Goal: Task Accomplishment & Management: Complete application form

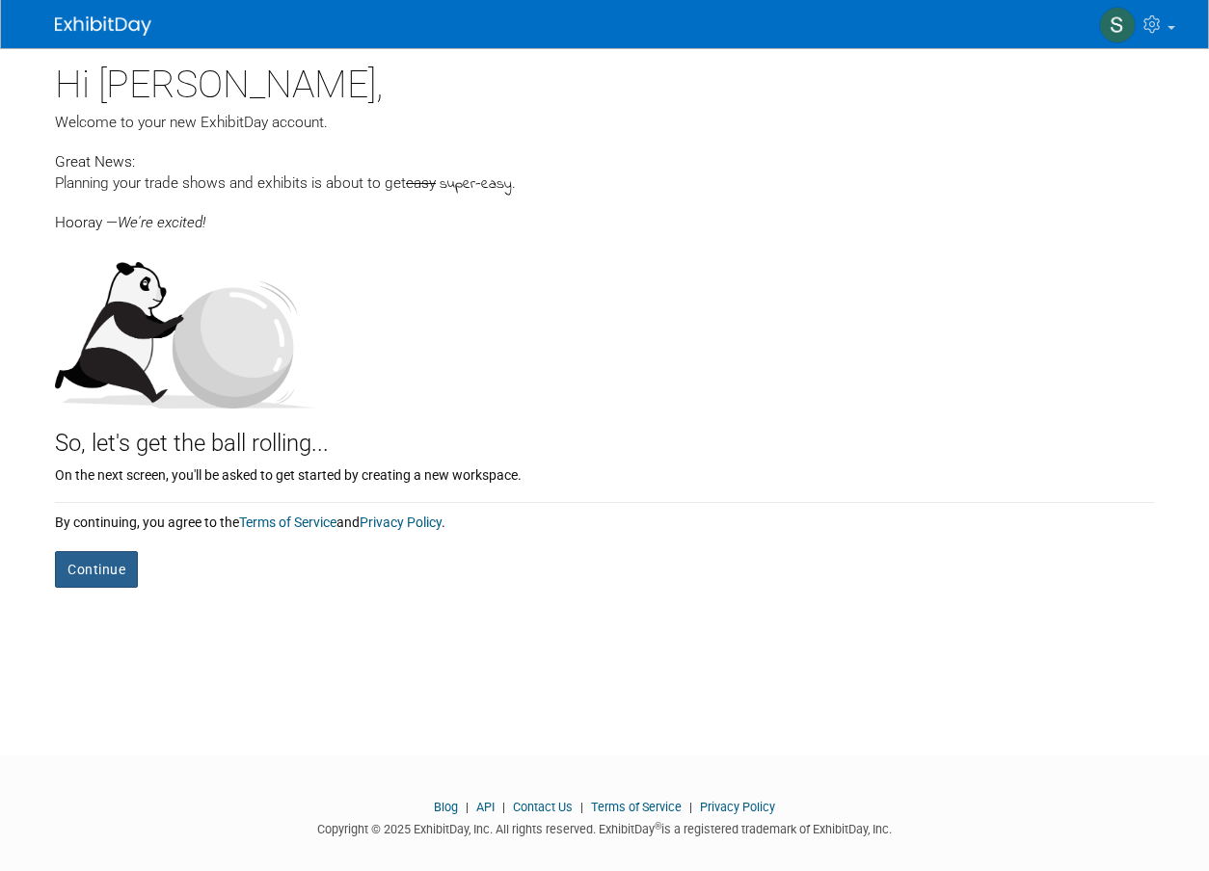
click at [111, 572] on button "Continue" at bounding box center [96, 569] width 83 height 37
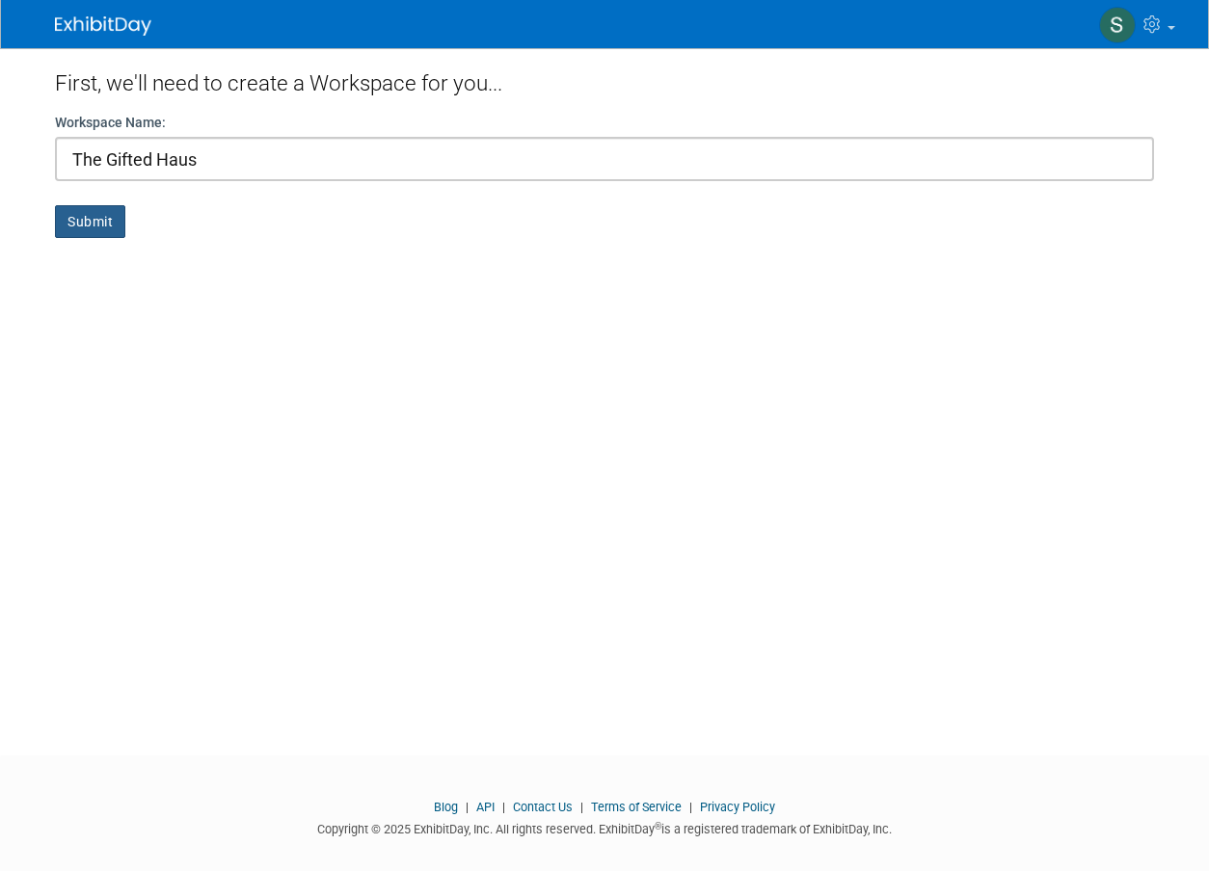
type input "The Gifted Haus"
click at [82, 224] on button "Submit" at bounding box center [90, 221] width 70 height 33
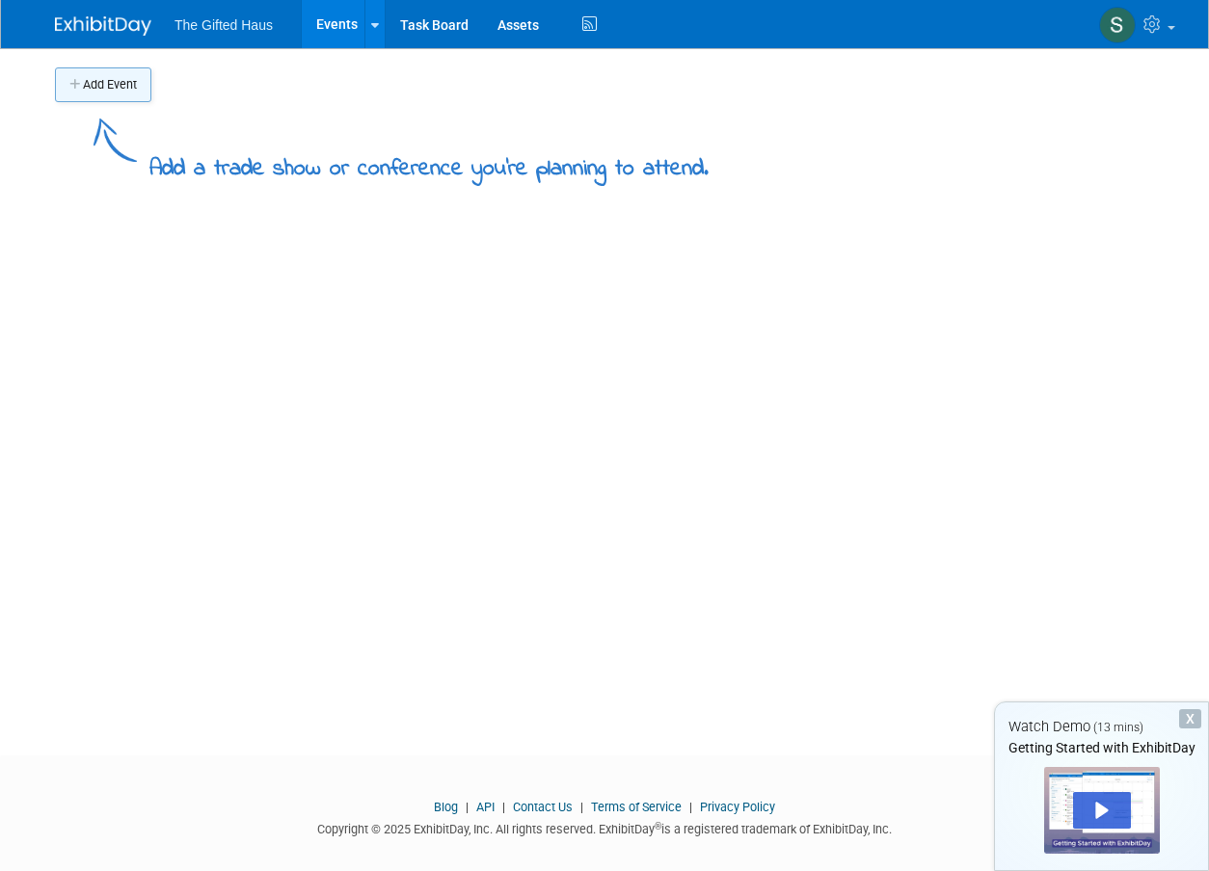
click at [128, 84] on button "Add Event" at bounding box center [103, 84] width 96 height 35
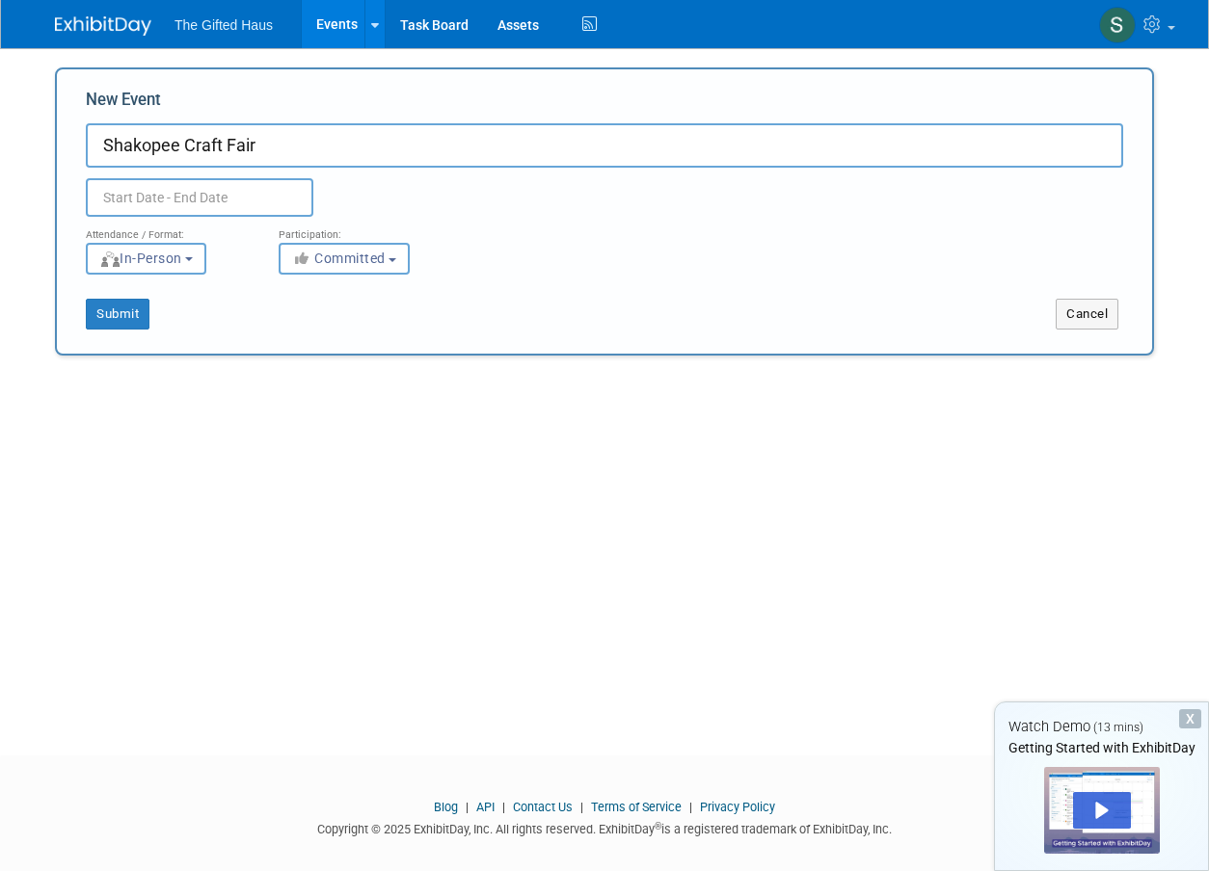
type input "Shakopee Craft Fair"
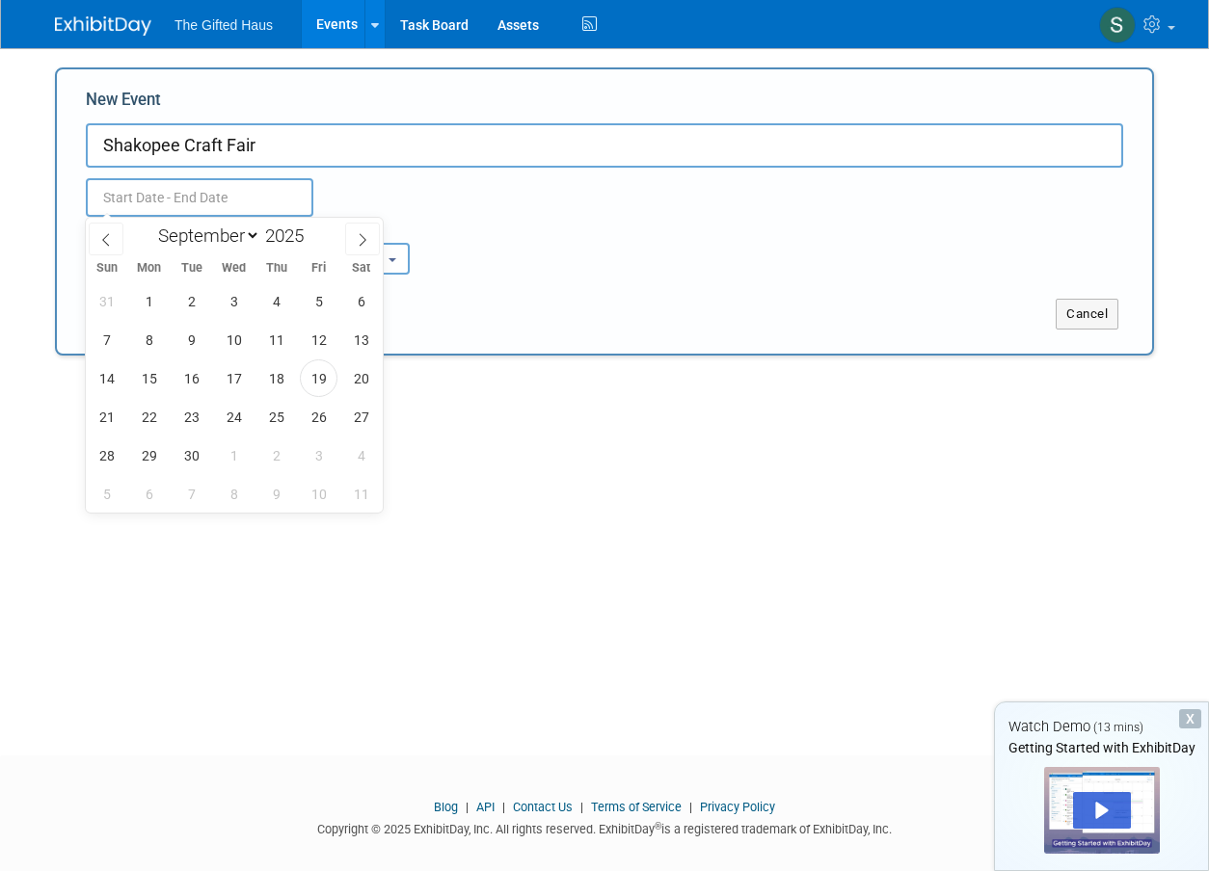
click at [245, 178] on input "text" at bounding box center [199, 197] width 227 height 39
click at [364, 242] on icon at bounding box center [362, 239] width 13 height 13
select select "9"
click at [366, 342] on span "11" at bounding box center [361, 340] width 38 height 38
type input "Oct 11, 2025 to Oct 11, 2025"
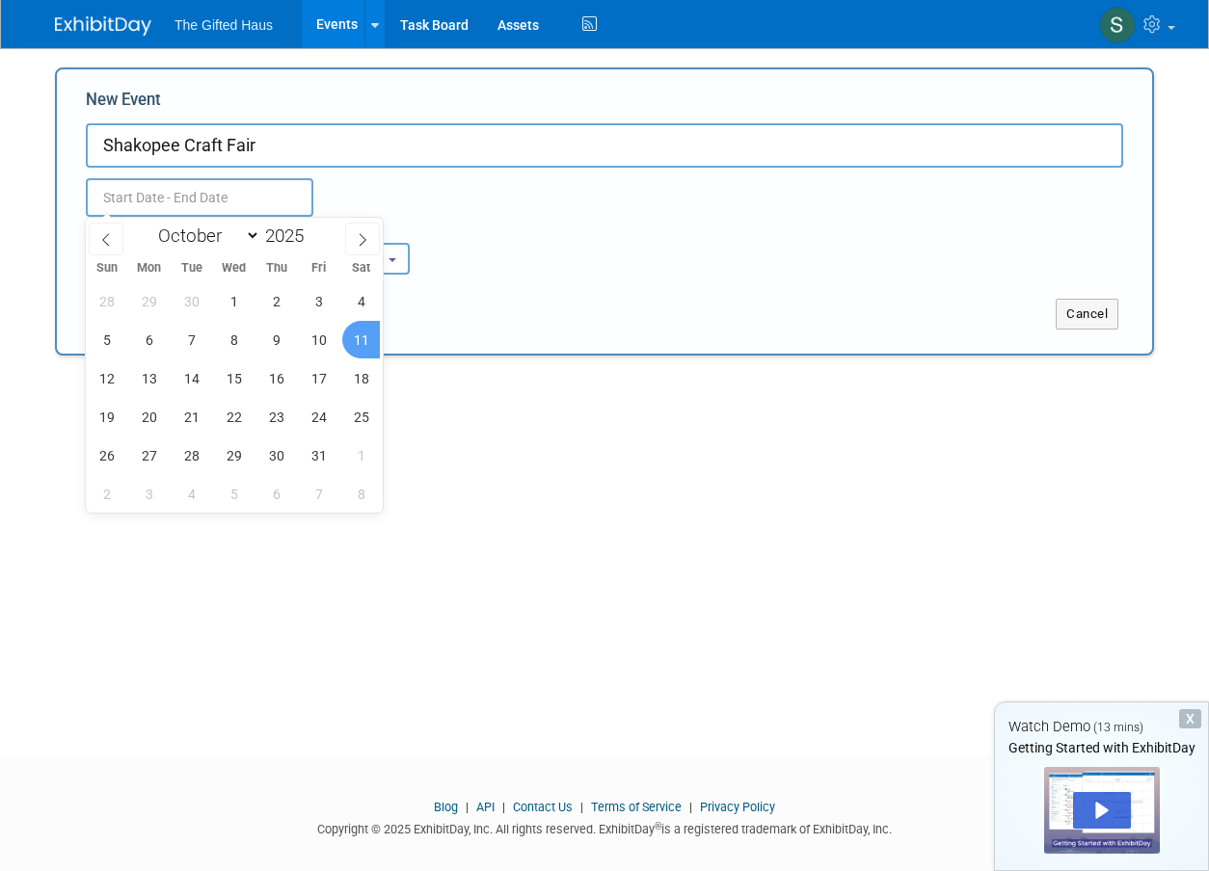
type input "Oct 11, 2025 to Oct 11, 2025"
click at [555, 467] on div "Add Event Add a trade show or conference you're planning to attend. New Event S…" at bounding box center [604, 384] width 1128 height 673
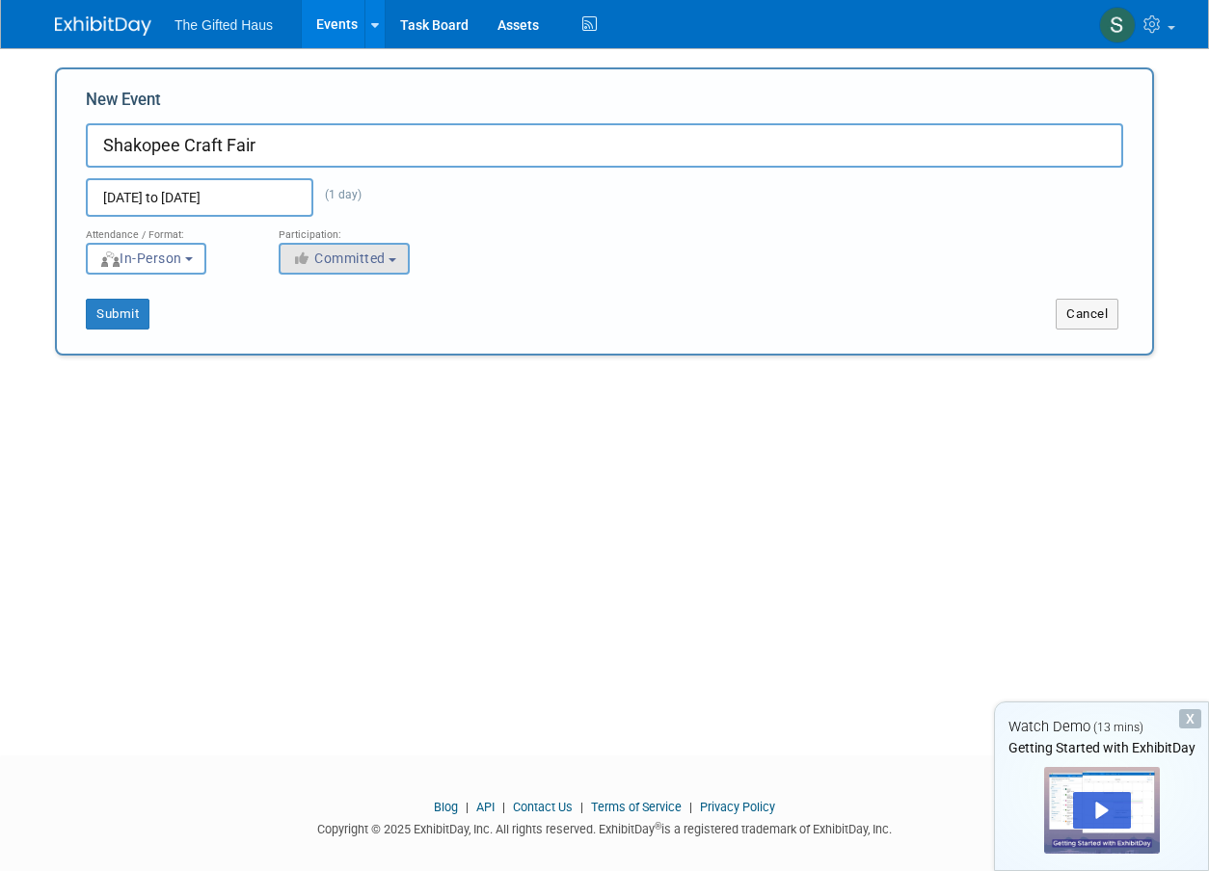
click at [406, 253] on button "Committed" at bounding box center [344, 259] width 131 height 32
click at [677, 306] on div "Cancel" at bounding box center [877, 314] width 547 height 31
click at [112, 308] on button "Submit" at bounding box center [118, 314] width 64 height 31
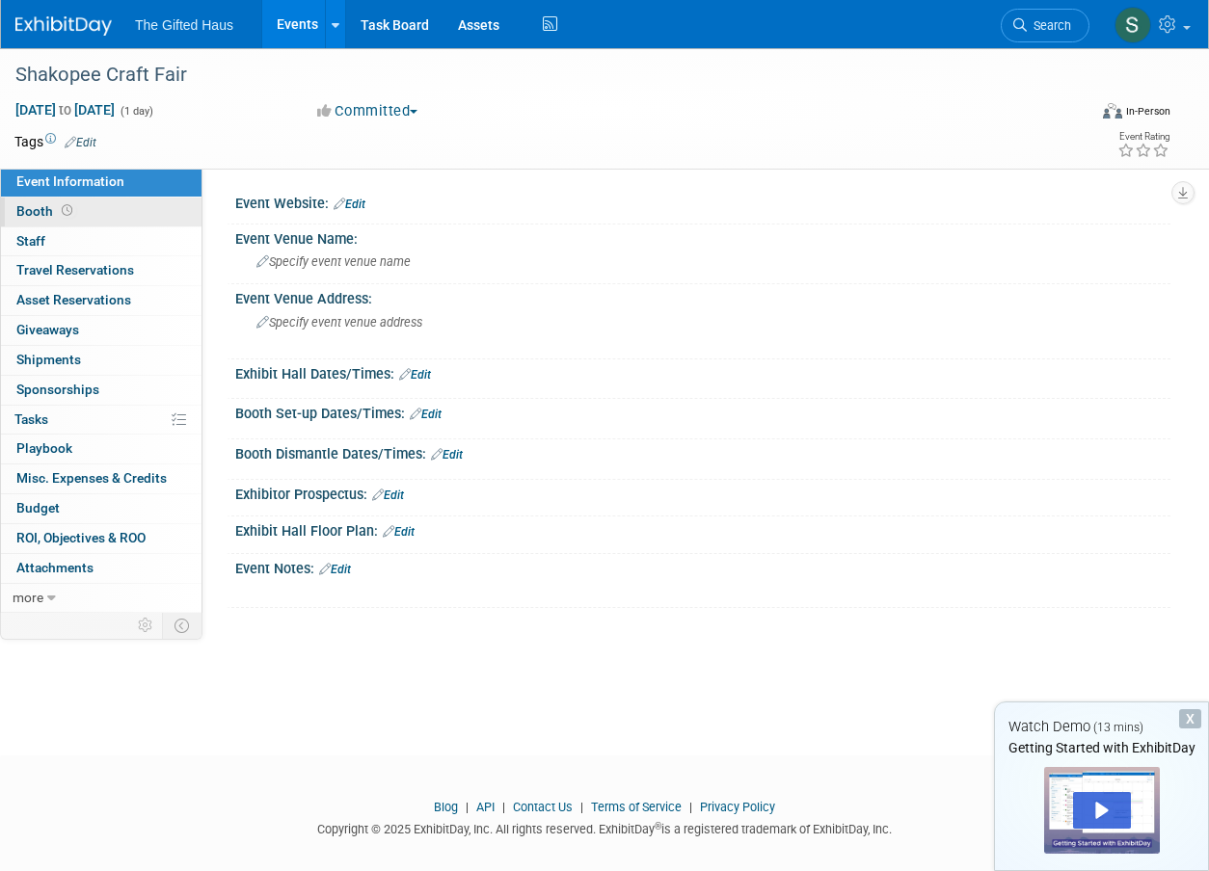
click at [33, 207] on span "Booth" at bounding box center [46, 210] width 60 height 15
